Goal: Task Accomplishment & Management: Use online tool/utility

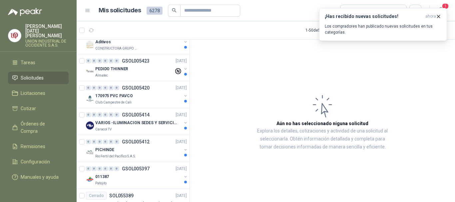
scroll to position [741, 0]
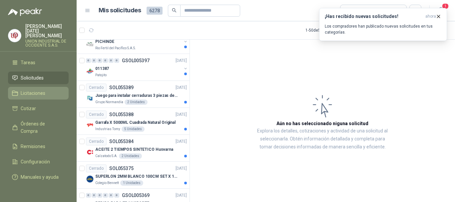
click at [35, 74] on span "Solicitudes" at bounding box center [32, 77] width 23 height 7
click at [35, 90] on span "Licitaciones" at bounding box center [33, 93] width 25 height 7
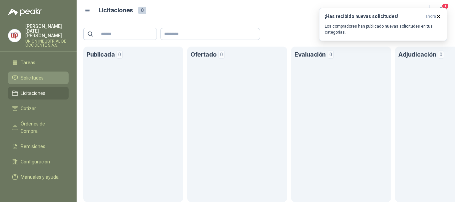
click at [29, 74] on span "Solicitudes" at bounding box center [32, 77] width 23 height 7
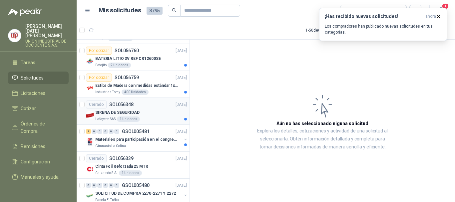
scroll to position [200, 0]
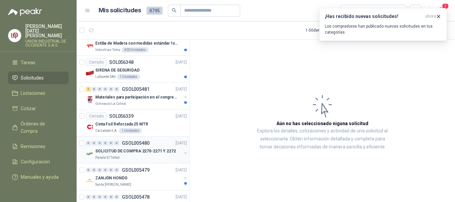
click at [126, 152] on p "SOLICITUD DE COMPRA 2270-2271 Y 2272" at bounding box center [135, 151] width 81 height 6
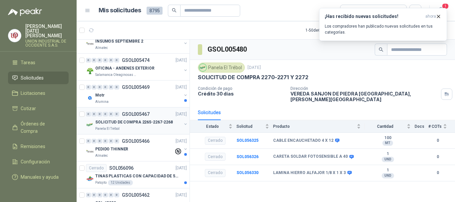
scroll to position [433, 0]
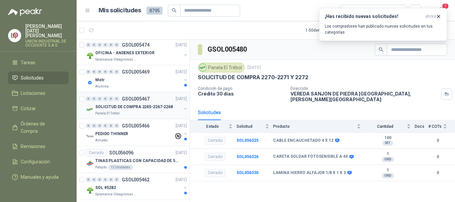
click at [113, 109] on p "SOLICITUD DE COMPRA 2265-2267-2268" at bounding box center [134, 107] width 78 height 6
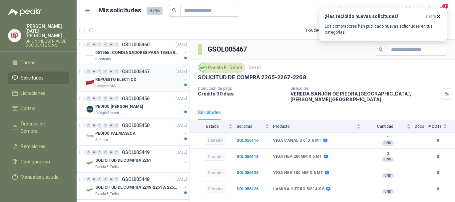
scroll to position [633, 0]
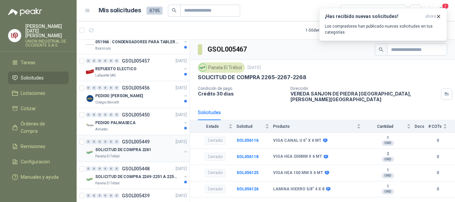
click at [109, 151] on p "SOLICITUD DE COMPRA 2261" at bounding box center [123, 150] width 56 height 6
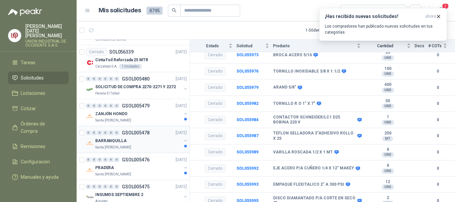
scroll to position [267, 0]
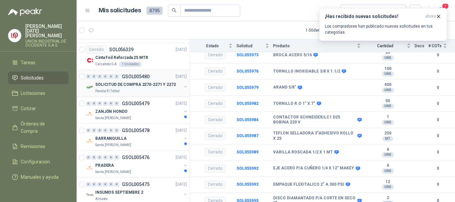
click at [114, 85] on p "SOLICITUD DE COMPRA 2270-2271 Y 2272" at bounding box center [135, 85] width 81 height 6
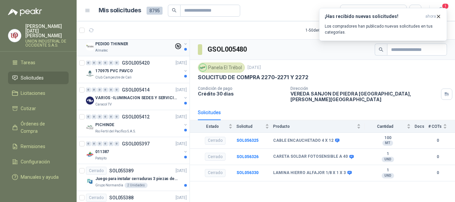
scroll to position [1099, 0]
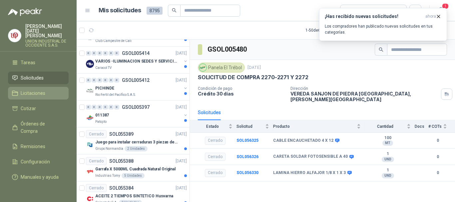
click at [29, 90] on span "Licitaciones" at bounding box center [33, 93] width 25 height 7
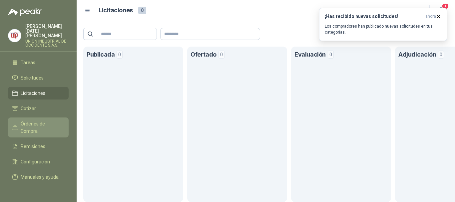
click at [32, 121] on span "Órdenes de Compra" at bounding box center [42, 127] width 42 height 15
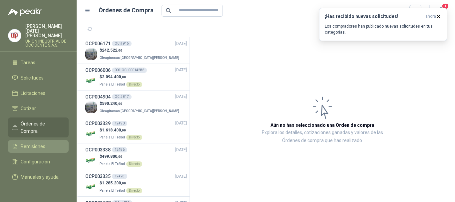
click at [28, 143] on span "Remisiones" at bounding box center [33, 146] width 25 height 7
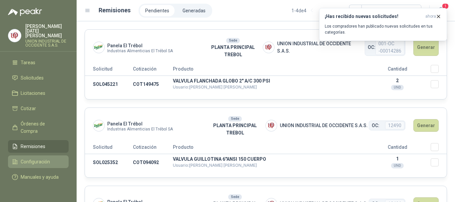
click at [26, 158] on span "Configuración" at bounding box center [35, 161] width 29 height 7
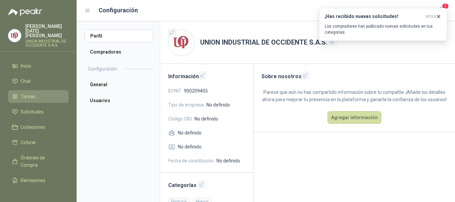
click at [24, 93] on span "Tareas" at bounding box center [28, 96] width 15 height 7
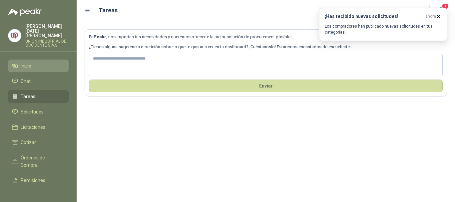
click at [24, 62] on span "Inicio" at bounding box center [26, 65] width 11 height 7
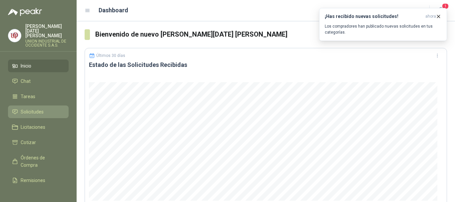
click at [25, 108] on span "Solicitudes" at bounding box center [32, 111] width 23 height 7
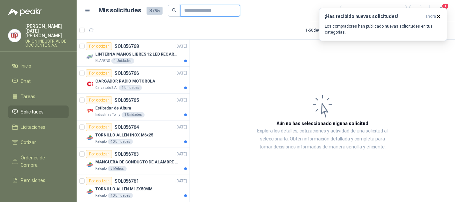
click at [197, 11] on input "text" at bounding box center [207, 10] width 47 height 11
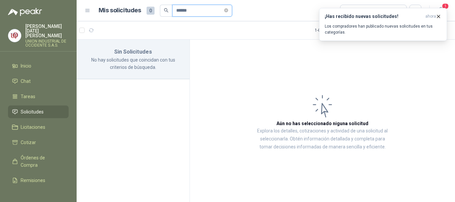
drag, startPoint x: 197, startPoint y: 11, endPoint x: 171, endPoint y: 10, distance: 25.4
click at [172, 10] on span "******" at bounding box center [202, 11] width 60 height 12
click at [24, 108] on span "Solicitudes" at bounding box center [32, 111] width 23 height 7
drag, startPoint x: 203, startPoint y: 13, endPoint x: 243, endPoint y: -23, distance: 54.0
click at [243, 0] on html "[PERSON_NAME][DATE] [PERSON_NAME] UNION INDUSTRIAL DE OCCIDENTE S.A.S. Inicio C…" at bounding box center [227, 101] width 455 height 202
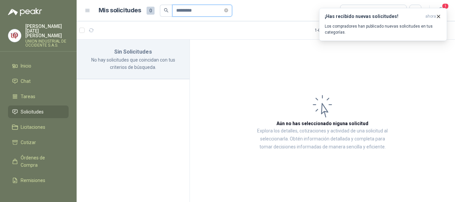
drag, startPoint x: 200, startPoint y: 12, endPoint x: 172, endPoint y: 11, distance: 27.7
click at [172, 11] on span "*********" at bounding box center [202, 11] width 60 height 12
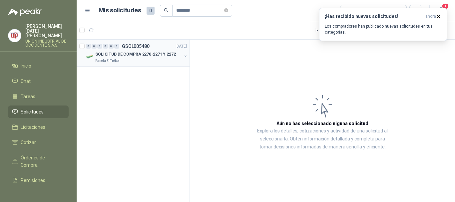
click at [124, 51] on p "SOLICITUD DE COMPRA 2270-2271 Y 2272" at bounding box center [135, 54] width 81 height 6
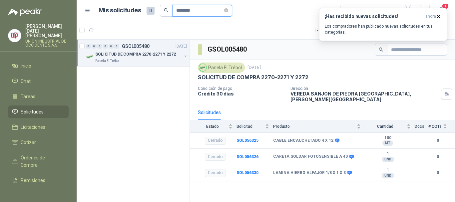
click at [203, 10] on input "********" at bounding box center [199, 10] width 47 height 11
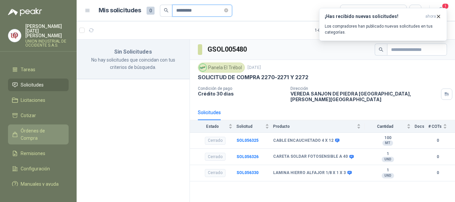
scroll to position [37, 0]
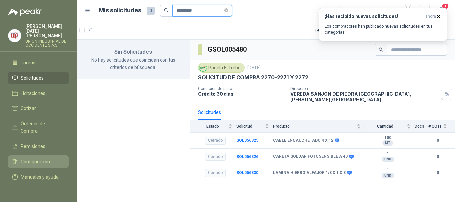
type input "*********"
click at [29, 158] on span "Configuración" at bounding box center [35, 161] width 29 height 7
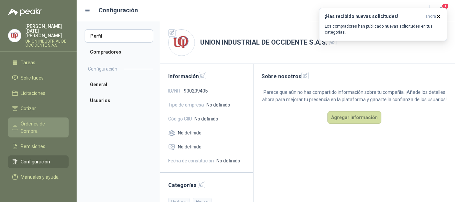
click at [27, 120] on span "Órdenes de Compra" at bounding box center [42, 127] width 42 height 15
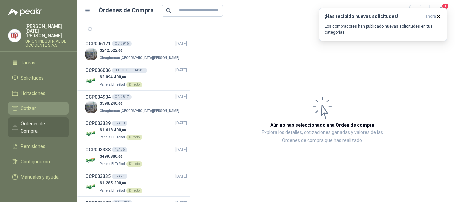
click at [25, 105] on span "Cotizar" at bounding box center [28, 108] width 15 height 7
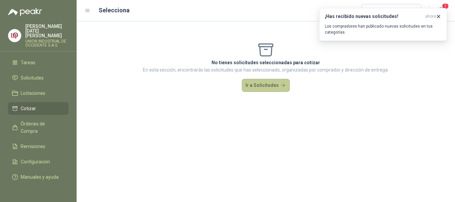
click at [260, 85] on button "Ir a Solicitudes" at bounding box center [266, 85] width 48 height 13
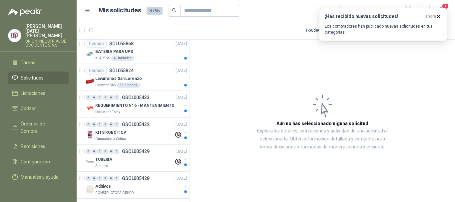
scroll to position [933, 0]
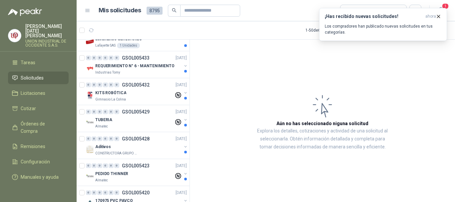
click at [86, 11] on icon at bounding box center [88, 10] width 4 height 3
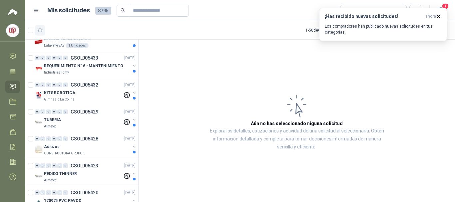
click at [38, 29] on icon "button" at bounding box center [40, 31] width 6 height 6
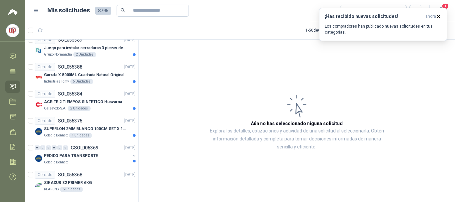
scroll to position [1199, 0]
click at [40, 32] on icon "button" at bounding box center [40, 30] width 5 height 3
click at [41, 29] on icon "button" at bounding box center [40, 30] width 5 height 3
click at [38, 29] on icon "button" at bounding box center [40, 31] width 6 height 6
click at [439, 14] on icon "button" at bounding box center [439, 17] width 6 height 6
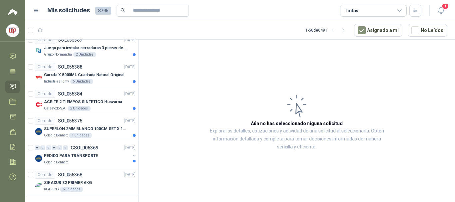
click at [14, 88] on icon at bounding box center [12, 86] width 7 height 7
click at [12, 102] on icon at bounding box center [12, 101] width 7 height 7
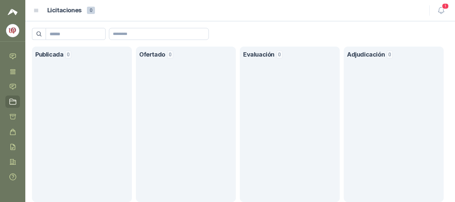
click at [46, 57] on h1 "Publicada" at bounding box center [49, 55] width 28 height 10
click at [9, 55] on link "Chat" at bounding box center [12, 56] width 15 height 12
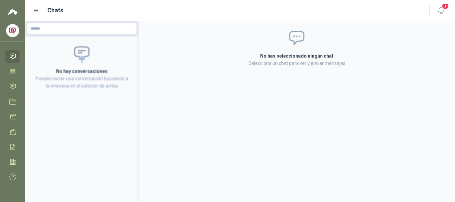
click at [12, 29] on img at bounding box center [12, 30] width 13 height 13
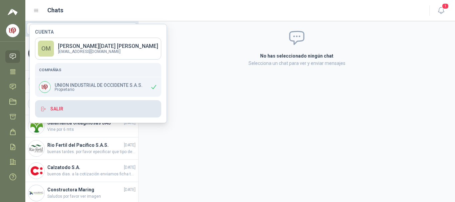
click at [62, 109] on button "Salir" at bounding box center [98, 108] width 126 height 17
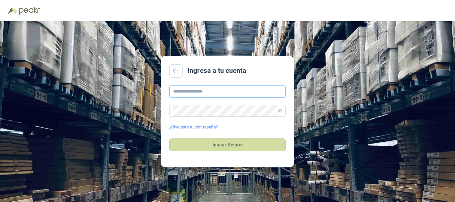
type input "**********"
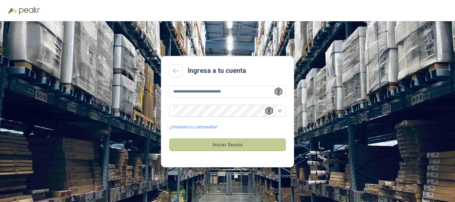
click at [228, 144] on button "Iniciar Sesión" at bounding box center [227, 145] width 117 height 13
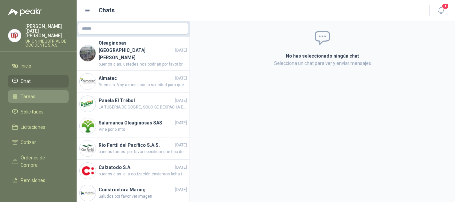
click at [26, 93] on span "Tareas" at bounding box center [28, 96] width 15 height 7
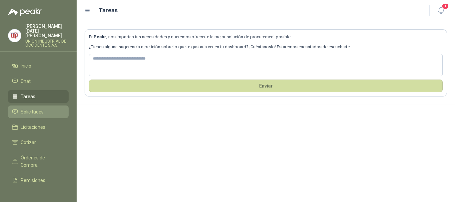
click at [28, 108] on span "Solicitudes" at bounding box center [32, 111] width 23 height 7
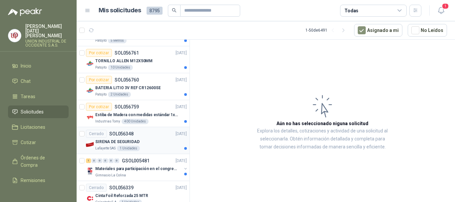
scroll to position [200, 0]
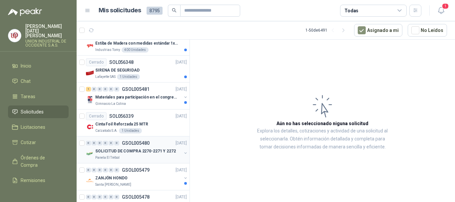
click at [107, 153] on p "SOLICITUD DE COMPRA 2270-2271 Y 2272" at bounding box center [135, 151] width 81 height 6
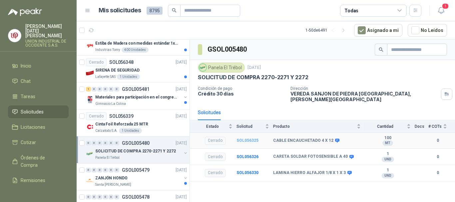
click at [249, 138] on b "SOL056325" at bounding box center [248, 140] width 22 height 5
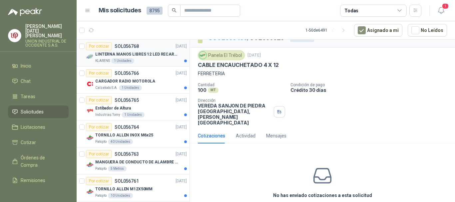
click at [99, 46] on div "Por cotizar" at bounding box center [99, 46] width 26 height 8
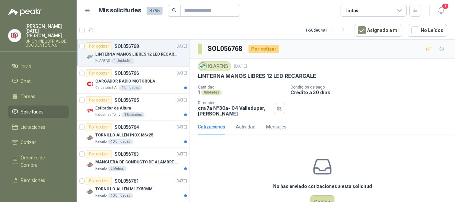
click at [400, 8] on icon at bounding box center [400, 11] width 6 height 6
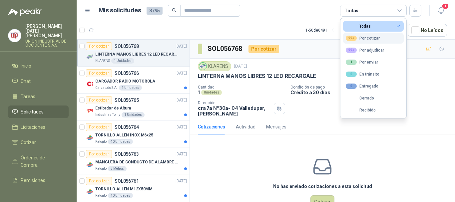
click at [362, 37] on div "99+ Por cotizar" at bounding box center [363, 38] width 34 height 5
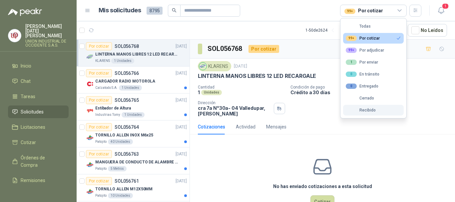
click at [365, 110] on div "Recibido" at bounding box center [361, 110] width 30 height 5
click at [343, 105] on button "Recibido" at bounding box center [373, 110] width 61 height 11
click at [399, 40] on icon "button" at bounding box center [398, 38] width 5 height 5
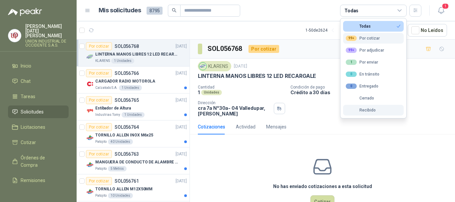
click at [366, 109] on div "Recibido" at bounding box center [361, 110] width 30 height 5
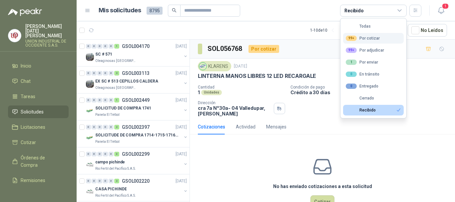
click at [370, 39] on div "99+ Por cotizar" at bounding box center [363, 38] width 34 height 5
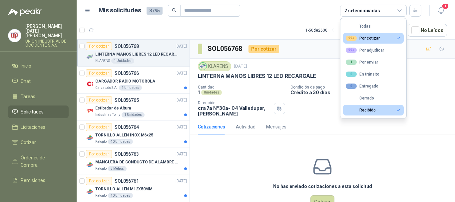
click at [369, 38] on div "99+ Por cotizar" at bounding box center [363, 38] width 34 height 5
click at [397, 108] on icon "button" at bounding box center [398, 110] width 5 height 5
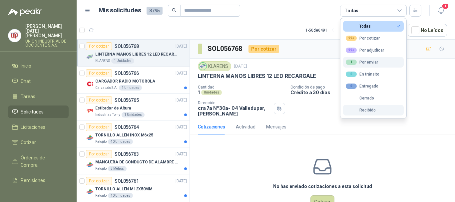
click at [361, 60] on div "1 Por enviar" at bounding box center [362, 62] width 32 height 5
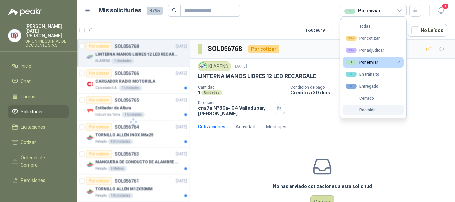
click at [343, 57] on button "1 Por enviar" at bounding box center [373, 62] width 61 height 11
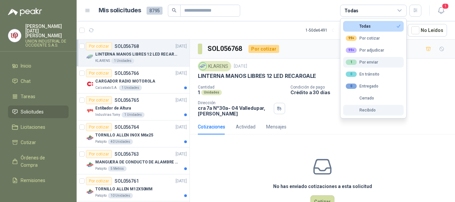
click at [372, 60] on div "1 Por enviar" at bounding box center [362, 62] width 32 height 5
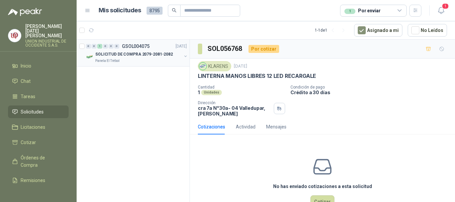
click at [105, 49] on div "0 0 1 0 0 0 GSOL004075 [DATE]" at bounding box center [137, 46] width 102 height 8
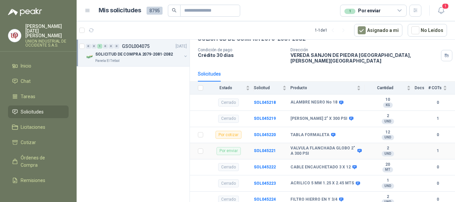
scroll to position [16, 0]
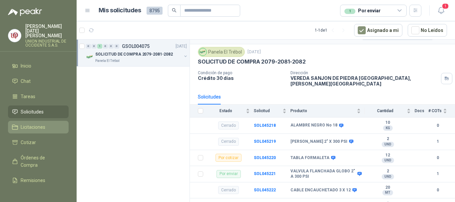
click at [29, 124] on span "Licitaciones" at bounding box center [33, 127] width 25 height 7
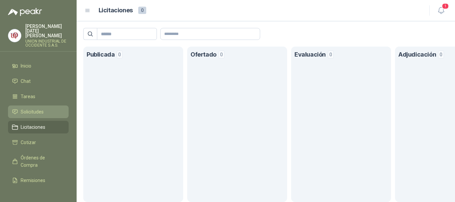
click at [26, 108] on span "Solicitudes" at bounding box center [32, 111] width 23 height 7
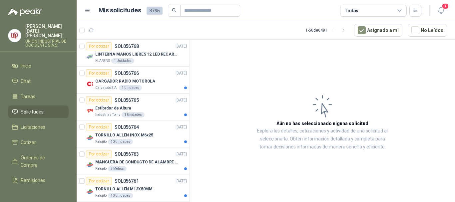
click at [25, 110] on span "Solicitudes" at bounding box center [32, 111] width 23 height 7
click at [28, 62] on span "Inicio" at bounding box center [26, 65] width 11 height 7
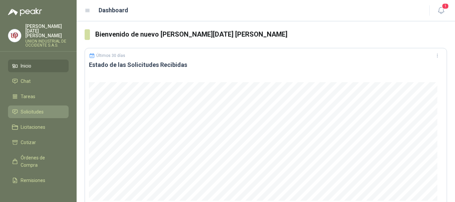
click at [33, 108] on span "Solicitudes" at bounding box center [32, 111] width 23 height 7
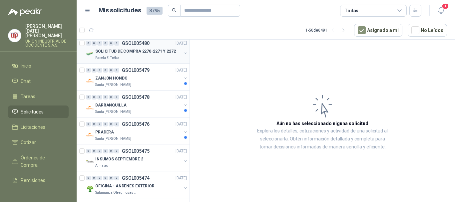
scroll to position [333, 0]
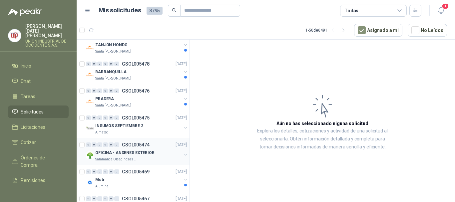
click at [109, 153] on p "OFICINA - ANDENES EXTERIOR" at bounding box center [124, 153] width 59 height 6
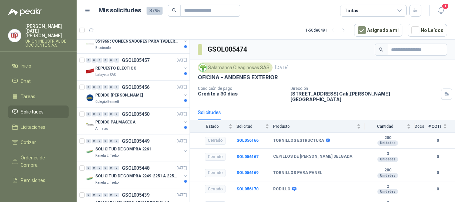
scroll to position [666, 0]
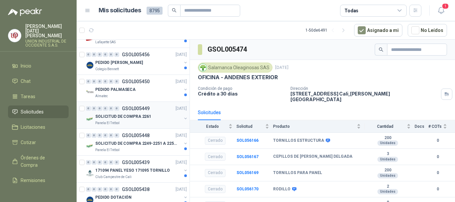
click at [101, 116] on p "SOLICITUD DE COMPRA 2261" at bounding box center [123, 117] width 56 height 6
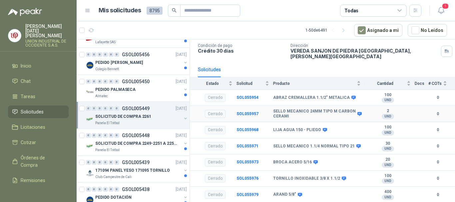
scroll to position [33, 0]
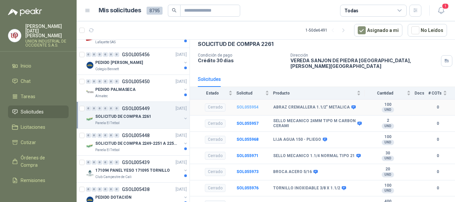
click at [242, 105] on b "SOL055954" at bounding box center [248, 107] width 22 height 5
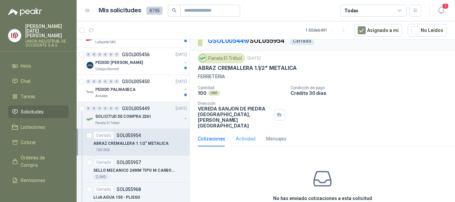
scroll to position [11, 0]
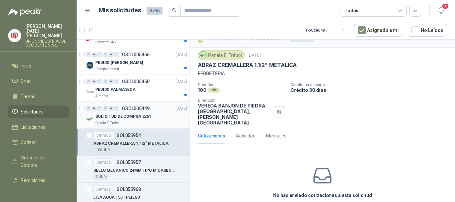
click at [106, 115] on p "SOLICITUD DE COMPRA 2261" at bounding box center [123, 117] width 56 height 6
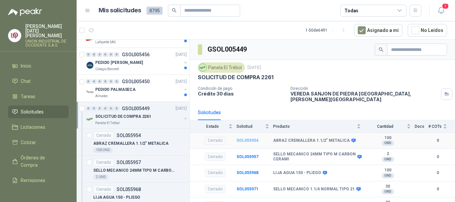
click at [240, 138] on b "SOL055954" at bounding box center [248, 140] width 22 height 5
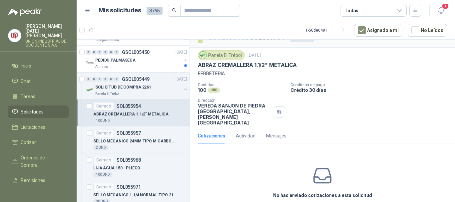
scroll to position [733, 0]
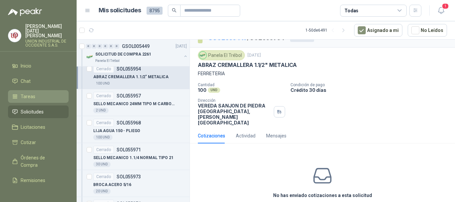
click at [26, 93] on span "Tareas" at bounding box center [28, 96] width 15 height 7
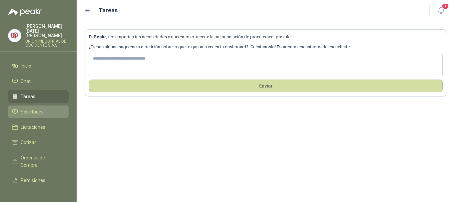
click at [32, 108] on span "Solicitudes" at bounding box center [32, 111] width 23 height 7
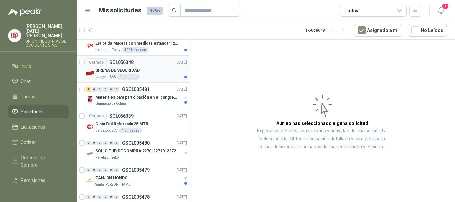
scroll to position [233, 0]
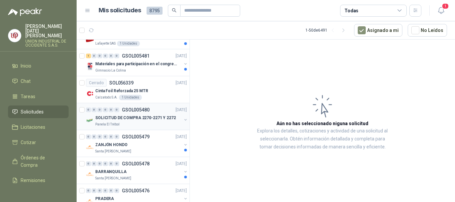
click at [108, 122] on div "SOLICITUD DE COMPRA 2270-2271 Y 2272 Panela El Trébol" at bounding box center [138, 120] width 86 height 13
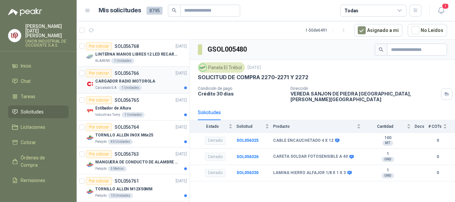
click at [102, 70] on div "Por cotizar" at bounding box center [99, 73] width 26 height 8
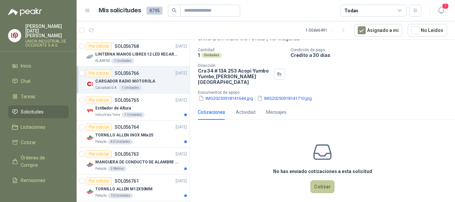
click at [320, 181] on button "Cotizar" at bounding box center [322, 187] width 24 height 13
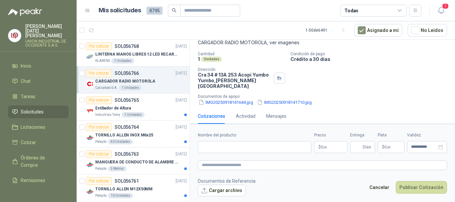
scroll to position [42, 0]
click at [225, 146] on input "Nombre del producto" at bounding box center [255, 147] width 114 height 12
type input "**********"
click at [334, 143] on body "[PERSON_NAME][DATE] [PERSON_NAME] UNION INDUSTRIAL DE OCCIDENTE S.A.S. Inicio C…" at bounding box center [227, 101] width 455 height 202
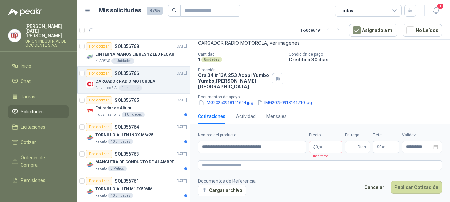
click at [412, 85] on div "Cantidad 1 Unidades Condición de pago Crédito a 30 [PERSON_NAME] Dirección [STR…" at bounding box center [320, 79] width 244 height 54
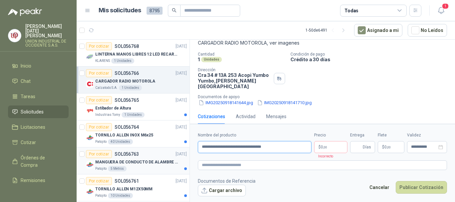
drag, startPoint x: 278, startPoint y: 147, endPoint x: 172, endPoint y: 149, distance: 105.3
click at [172, 149] on div "Por cotizar SOL056768 [DATE] LINTERNA MANOS LIBRES 12 LED RECARGALE KLARENS 1 U…" at bounding box center [266, 121] width 378 height 165
click at [102, 71] on div "Por cotizar" at bounding box center [99, 73] width 26 height 8
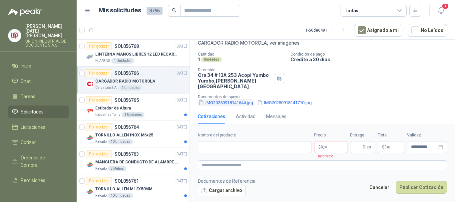
click at [234, 99] on button "IMG20250918141644.jpg" at bounding box center [226, 102] width 56 height 7
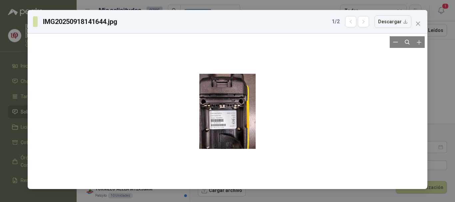
click at [325, 90] on div at bounding box center [227, 111] width 394 height 150
click at [417, 21] on icon "close" at bounding box center [417, 23] width 5 height 5
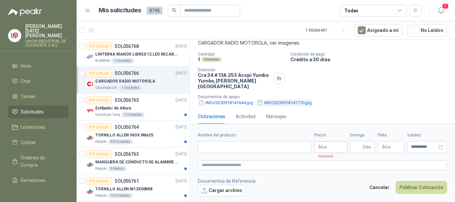
click at [276, 99] on button "IMG20250918141710.jpg" at bounding box center [285, 102] width 56 height 7
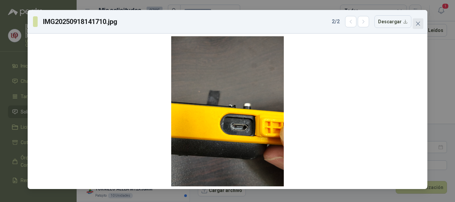
click at [417, 24] on icon "close" at bounding box center [417, 23] width 5 height 5
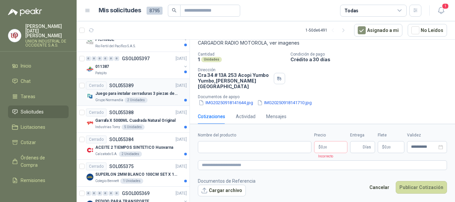
scroll to position [1199, 0]
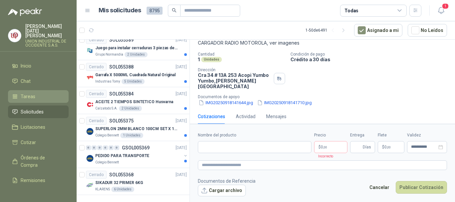
click at [30, 93] on span "Tareas" at bounding box center [28, 96] width 15 height 7
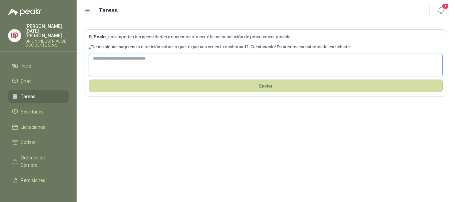
click at [113, 71] on textarea at bounding box center [266, 65] width 354 height 22
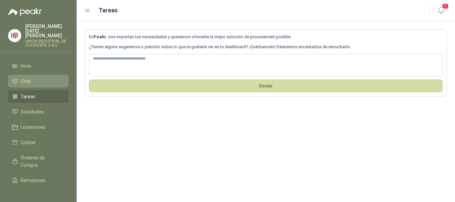
click at [15, 75] on link "Chat" at bounding box center [38, 81] width 61 height 13
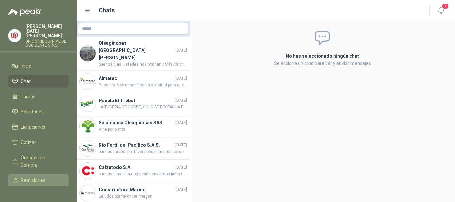
click at [33, 177] on span "Remisiones" at bounding box center [33, 180] width 25 height 7
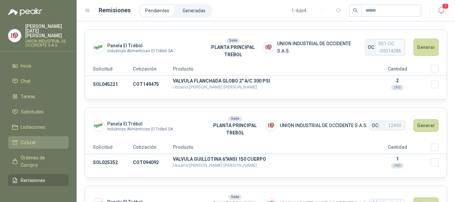
click at [32, 139] on span "Cotizar" at bounding box center [28, 142] width 15 height 7
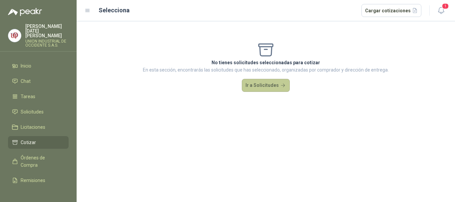
click at [279, 82] on button "Ir a Solicitudes" at bounding box center [266, 85] width 48 height 13
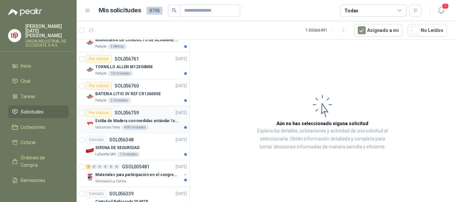
scroll to position [133, 0]
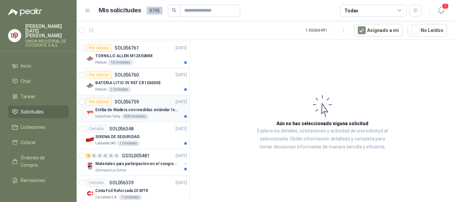
click at [96, 102] on div "Por cotizar" at bounding box center [99, 102] width 26 height 8
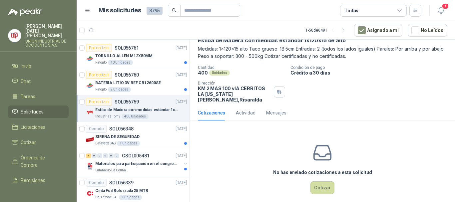
scroll to position [37, 0]
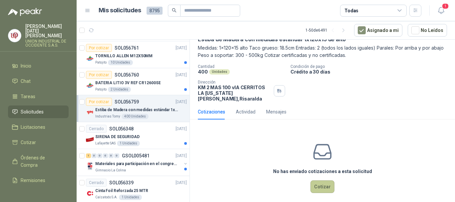
click at [319, 181] on button "Cotizar" at bounding box center [322, 187] width 24 height 13
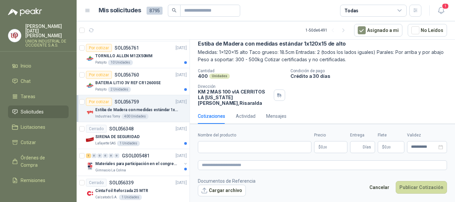
scroll to position [32, 0]
click at [31, 78] on li "Chat" at bounding box center [38, 81] width 53 height 7
